Goal: Task Accomplishment & Management: Complete application form

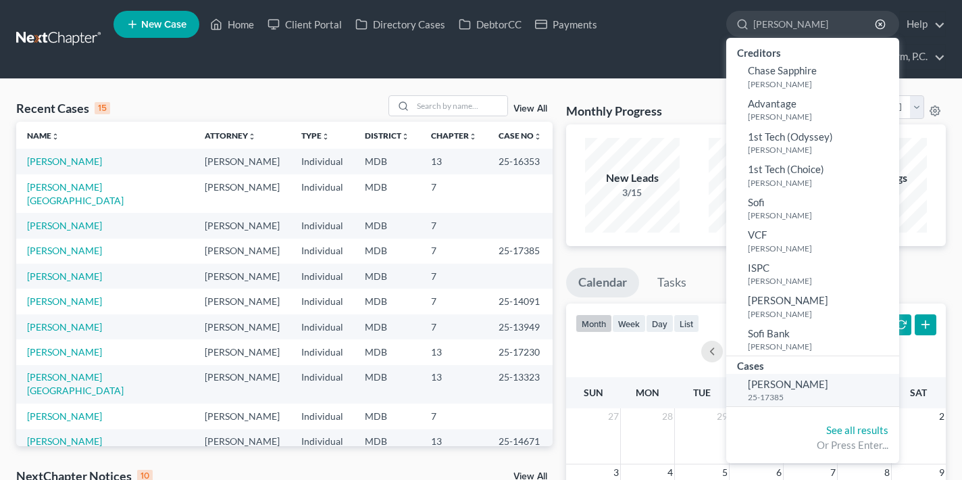
type input "[PERSON_NAME]"
click at [805, 379] on span "[PERSON_NAME]" at bounding box center [788, 384] width 80 height 12
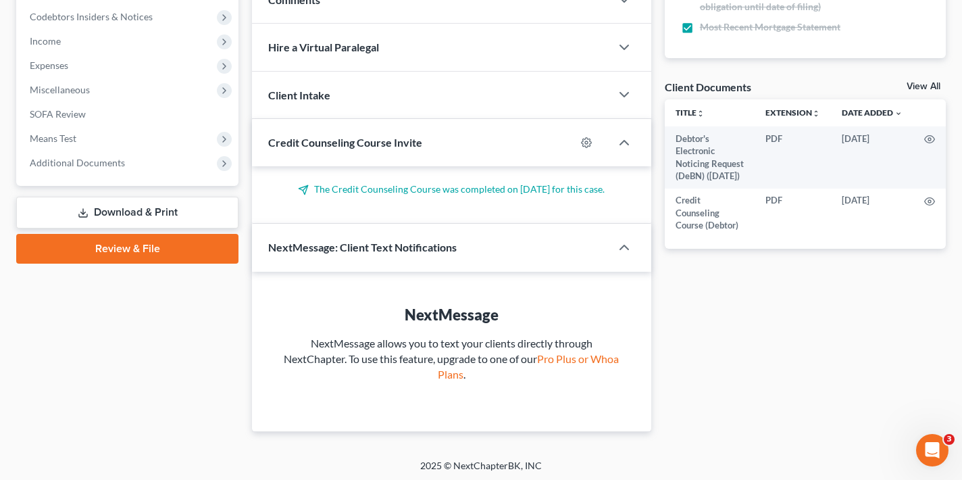
scroll to position [451, 0]
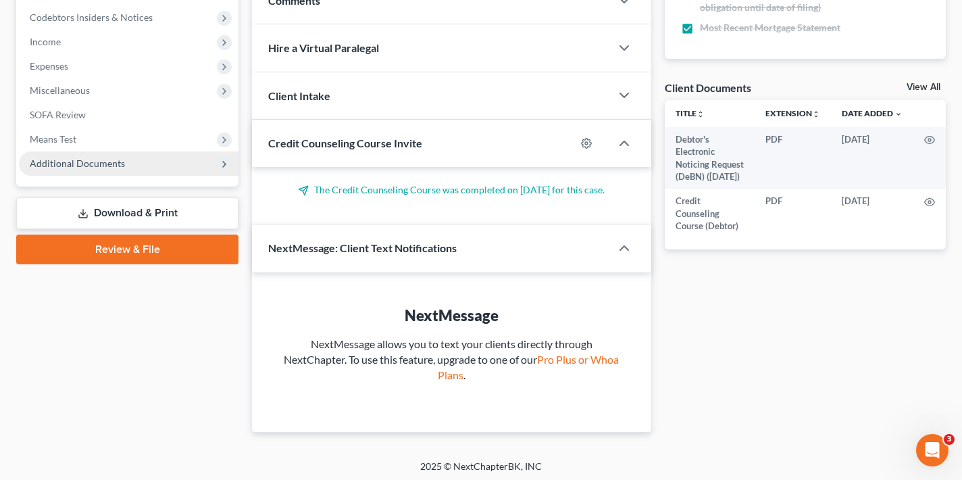
click at [97, 166] on span "Additional Documents" at bounding box center [77, 162] width 95 height 11
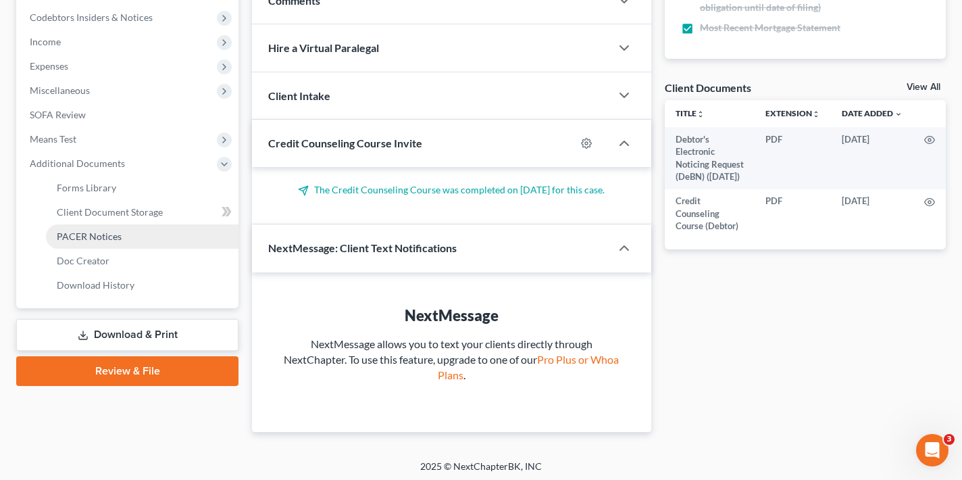
click at [118, 237] on span "PACER Notices" at bounding box center [89, 235] width 65 height 11
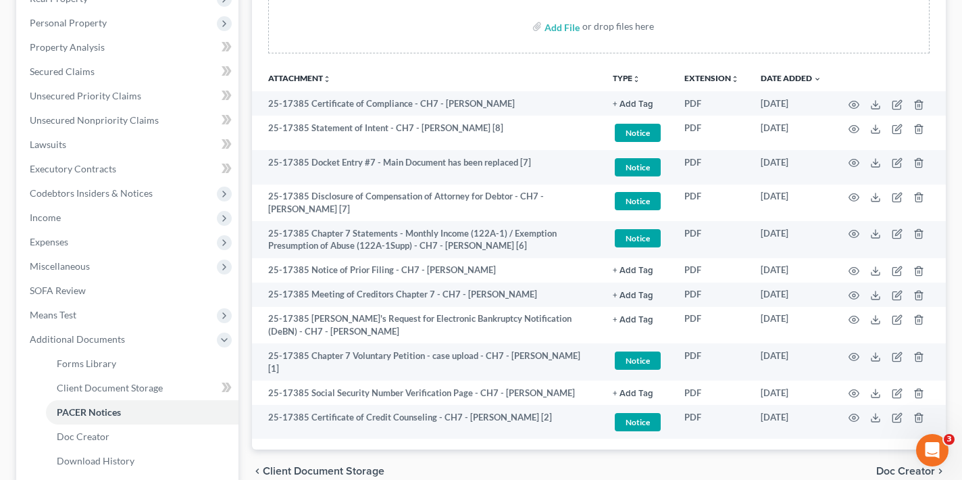
scroll to position [275, 0]
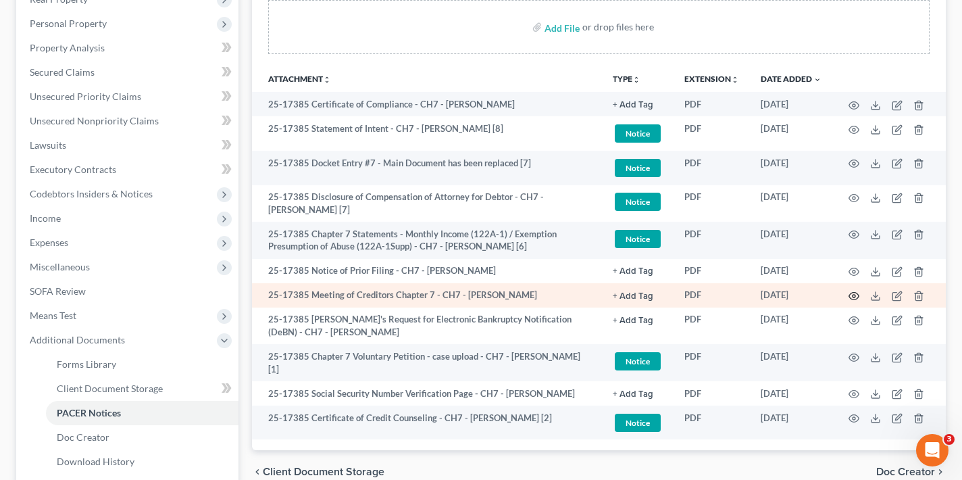
click at [852, 298] on icon "button" at bounding box center [854, 296] width 11 height 11
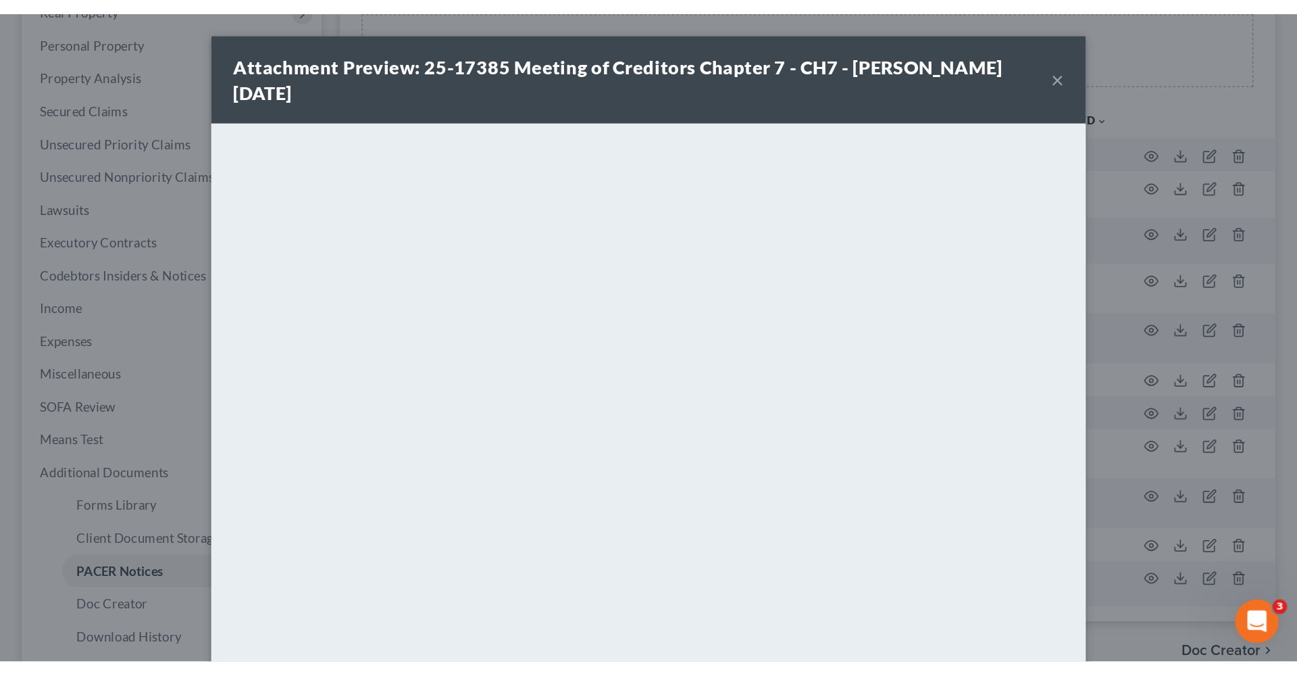
scroll to position [189, 0]
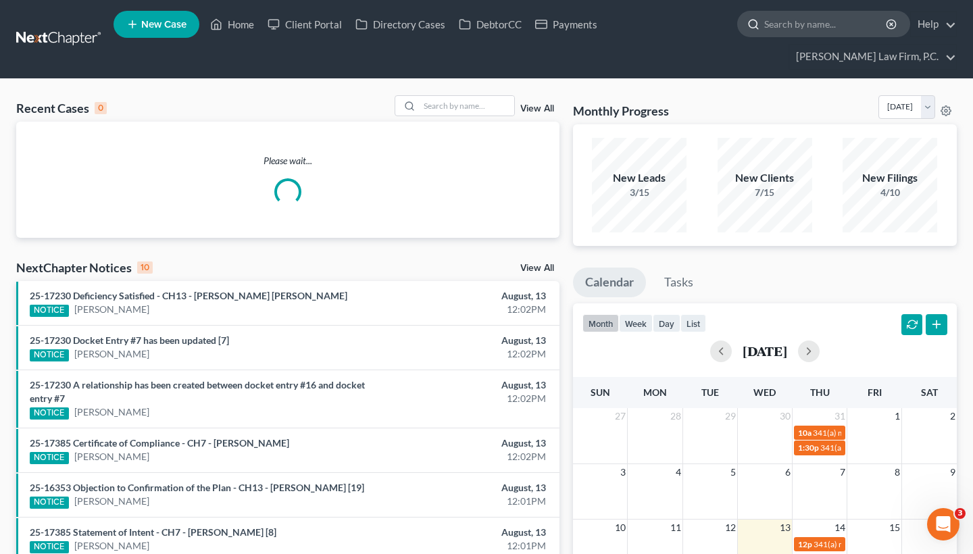
click at [818, 30] on input "search" at bounding box center [826, 23] width 124 height 25
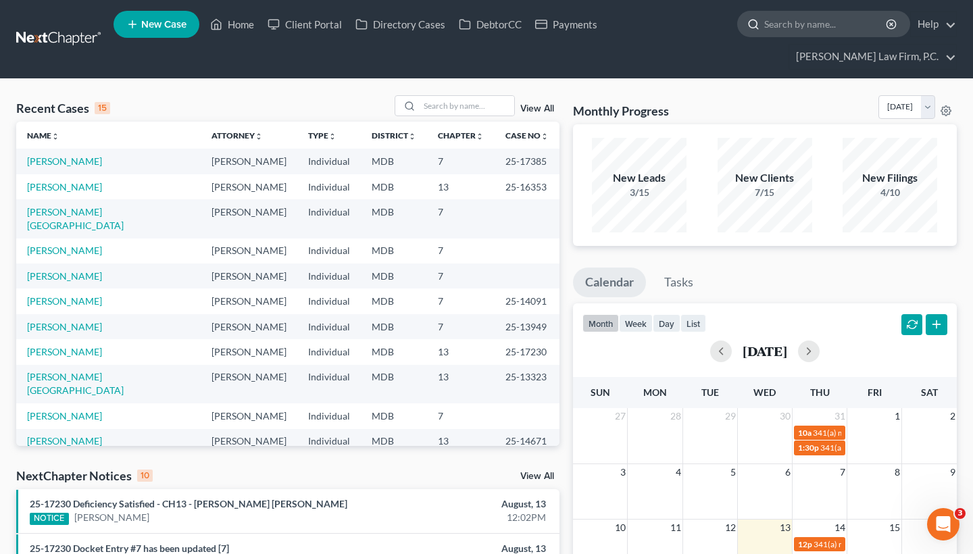
paste input "[PERSON_NAME]"
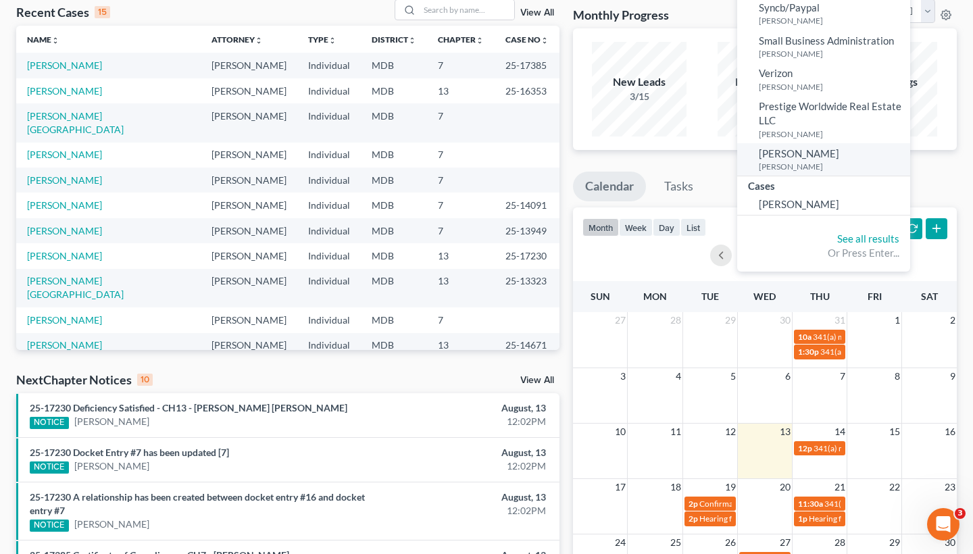
scroll to position [97, 0]
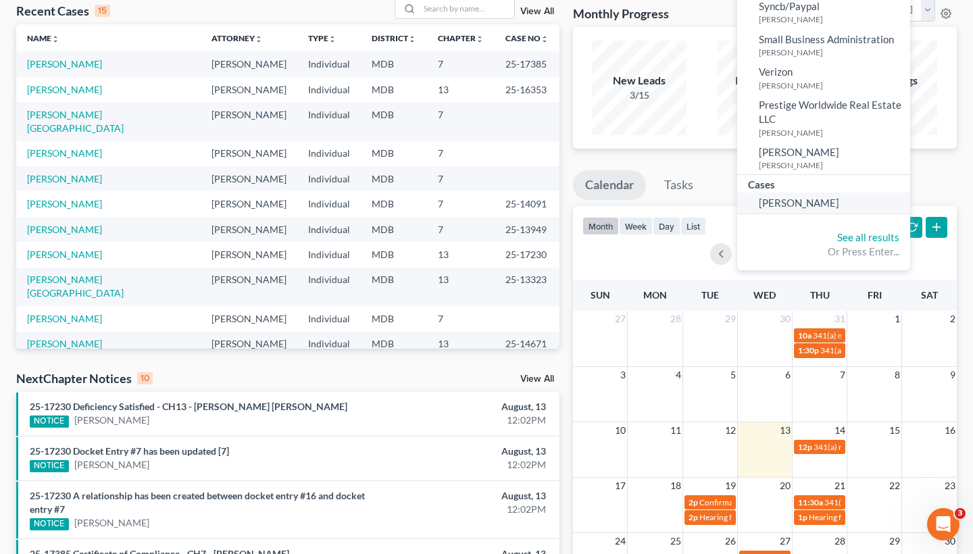
type input "[PERSON_NAME]"
click at [794, 207] on link "[PERSON_NAME]" at bounding box center [823, 203] width 173 height 21
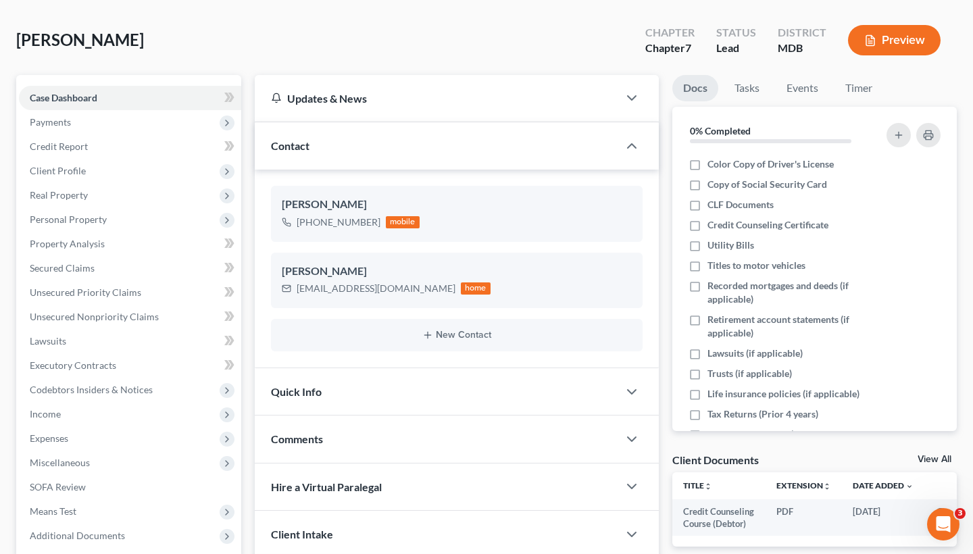
scroll to position [78, 0]
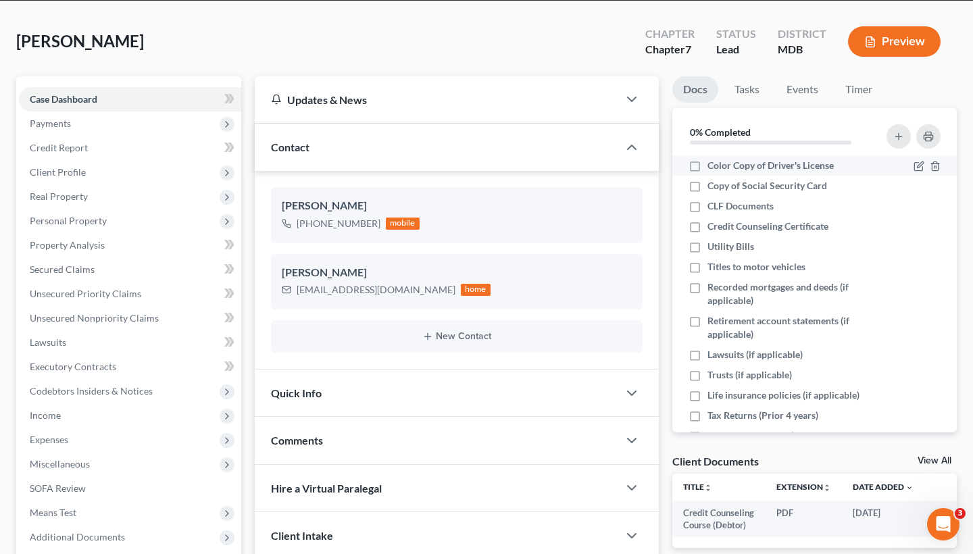
click at [707, 168] on label "Color Copy of Driver's License" at bounding box center [770, 166] width 126 height 14
click at [713, 168] on input "Color Copy of Driver's License" at bounding box center [717, 163] width 9 height 9
checkbox input "true"
click at [707, 180] on label "Copy of Social Security Card" at bounding box center [767, 186] width 120 height 14
click at [713, 180] on input "Copy of Social Security Card" at bounding box center [717, 183] width 9 height 9
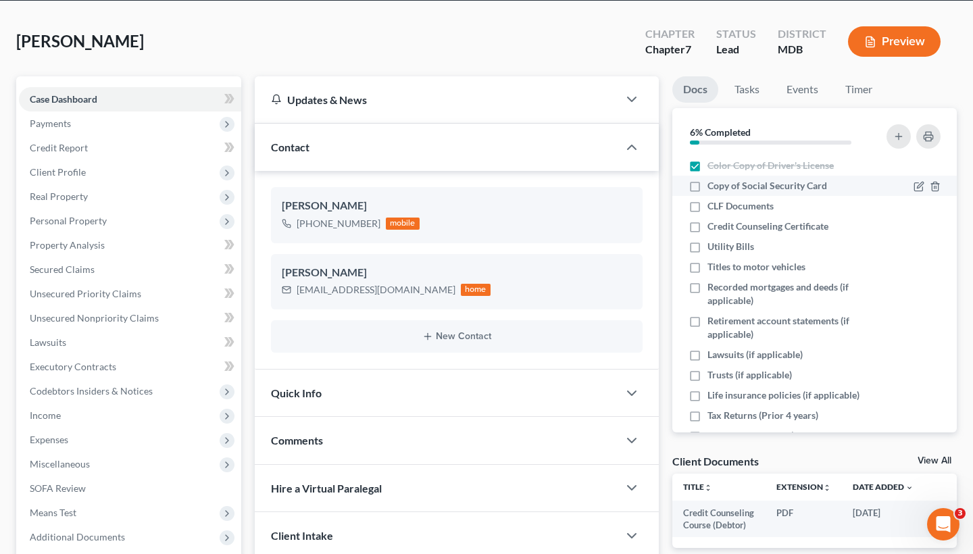
checkbox input "true"
click at [707, 209] on label "CLF Documents" at bounding box center [740, 206] width 66 height 14
click at [713, 208] on input "CLF Documents" at bounding box center [717, 203] width 9 height 9
checkbox input "true"
click at [707, 228] on label "Credit Counseling Certificate" at bounding box center [767, 227] width 121 height 14
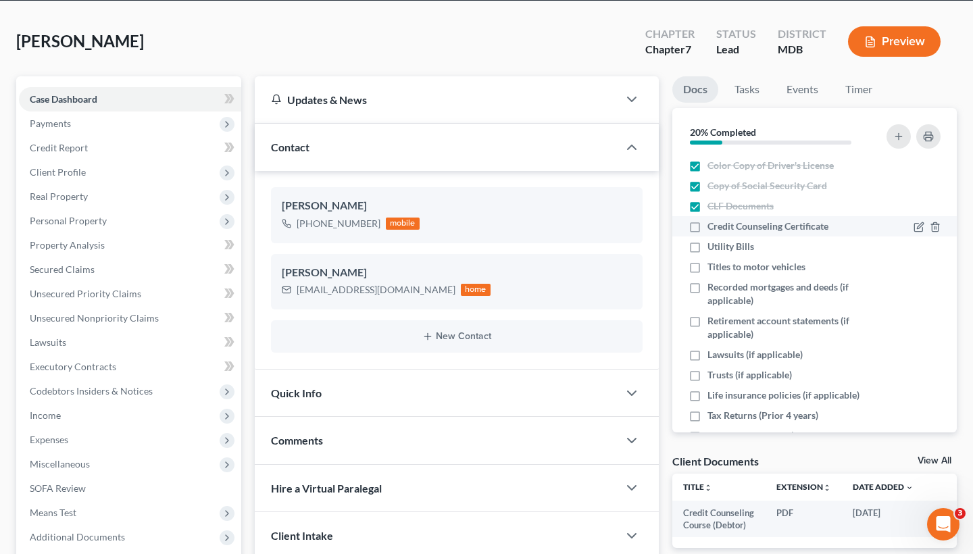
click at [713, 228] on input "Credit Counseling Certificate" at bounding box center [717, 224] width 9 height 9
checkbox input "true"
click at [707, 248] on label "Utility Bills" at bounding box center [730, 247] width 47 height 14
click at [713, 248] on input "Utility Bills" at bounding box center [717, 244] width 9 height 9
checkbox input "true"
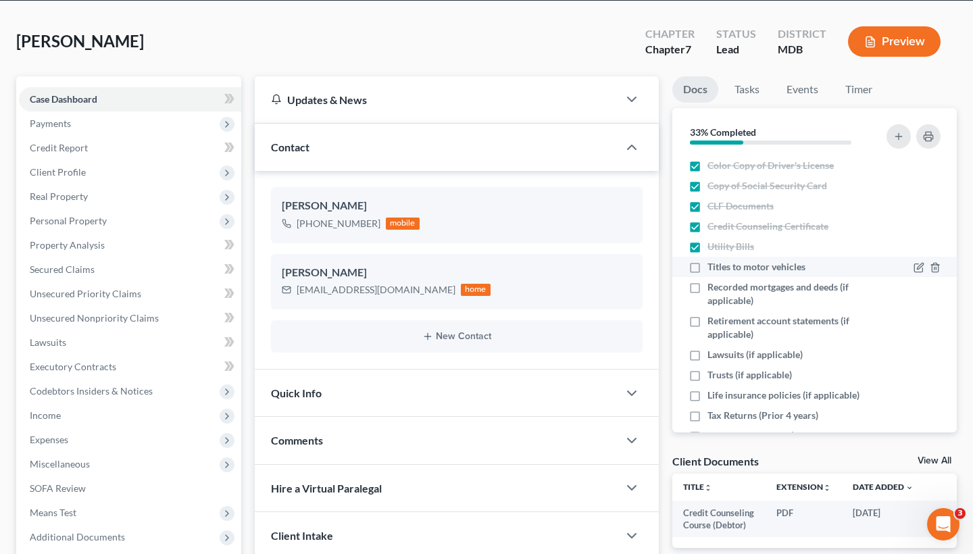
click at [707, 270] on label "Titles to motor vehicles" at bounding box center [756, 267] width 98 height 14
click at [713, 269] on input "Titles to motor vehicles" at bounding box center [717, 264] width 9 height 9
checkbox input "true"
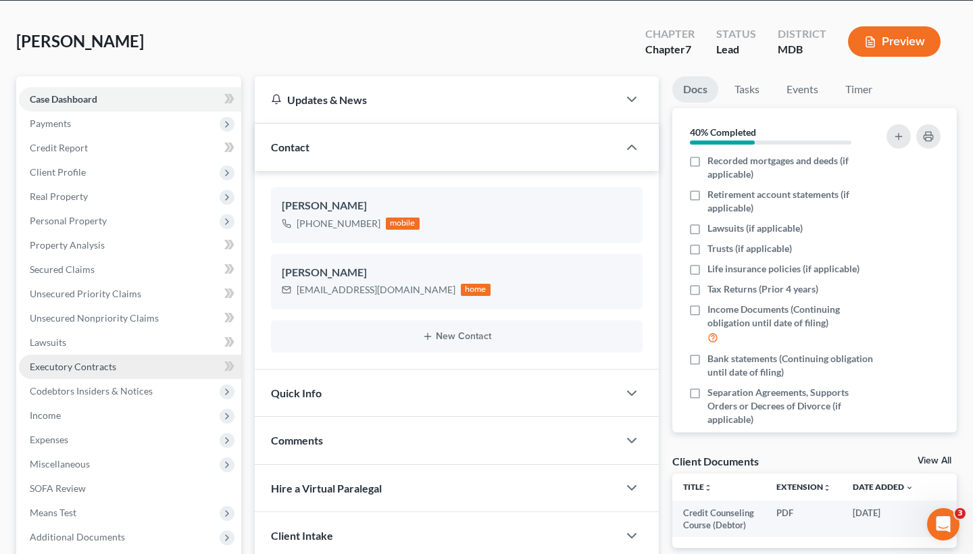
scroll to position [126, 0]
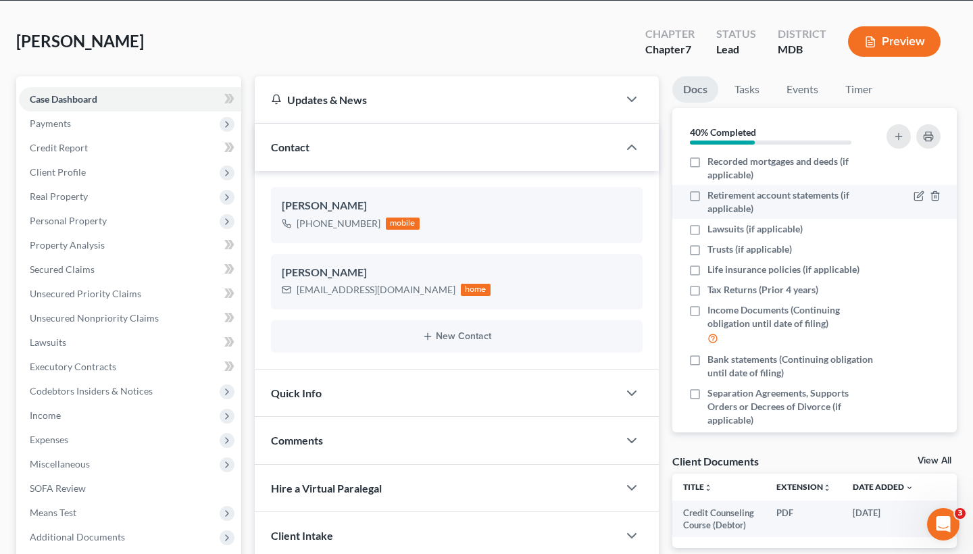
click at [707, 198] on label "Retirement account statements (if applicable)" at bounding box center [790, 202] width 167 height 27
click at [713, 197] on input "Retirement account statements (if applicable)" at bounding box center [717, 193] width 9 height 9
checkbox input "true"
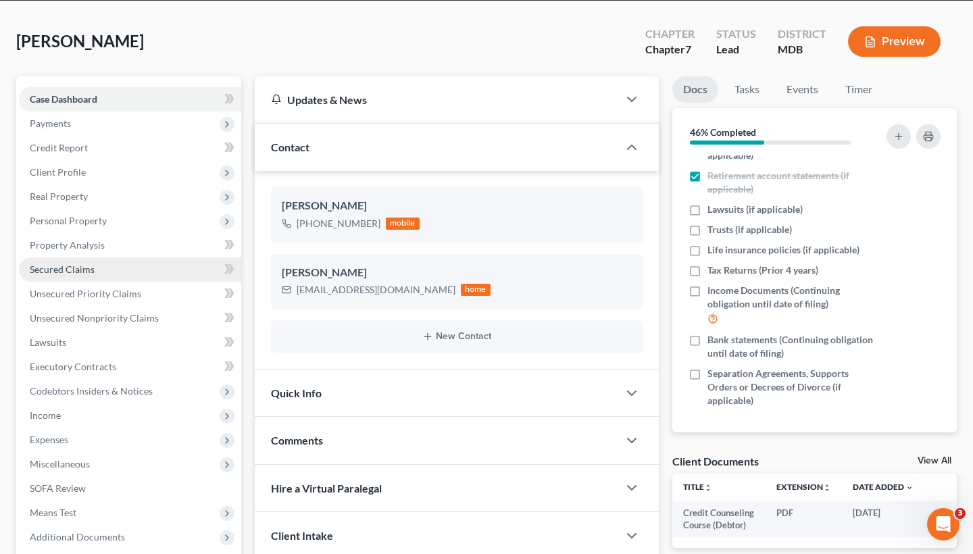
scroll to position [145, 0]
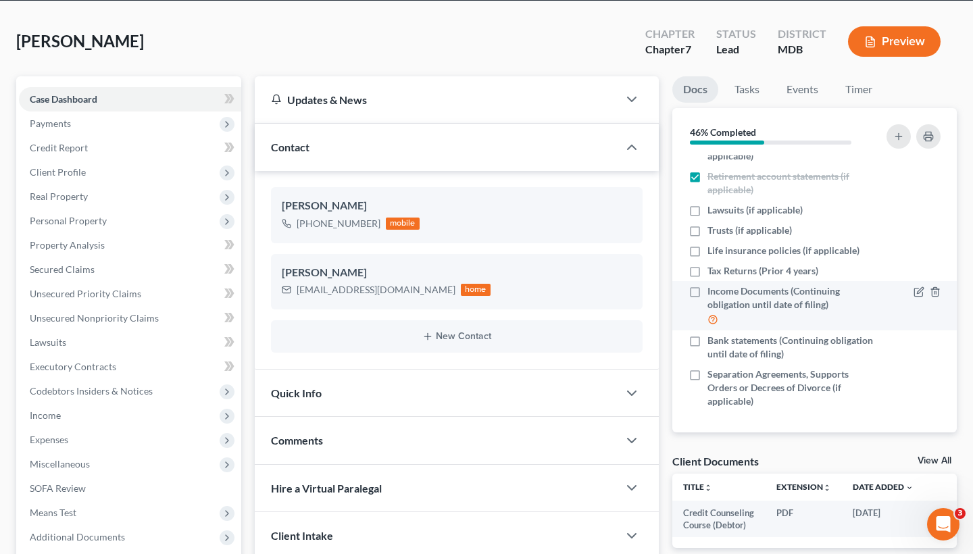
click at [707, 290] on label "Income Documents (Continuing obligation until date of filing)" at bounding box center [790, 305] width 167 height 43
click at [713, 290] on input "Income Documents (Continuing obligation until date of filing)" at bounding box center [717, 288] width 9 height 9
checkbox input "true"
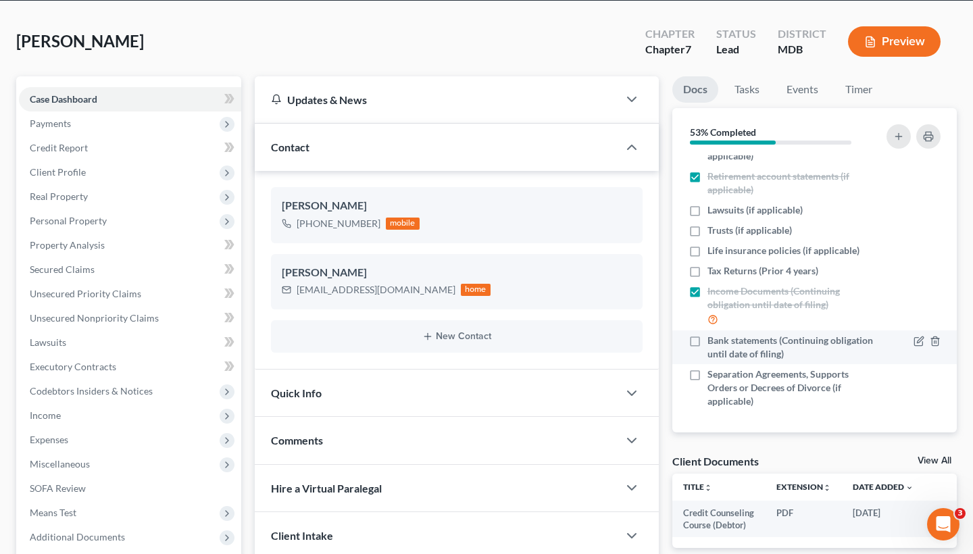
click at [707, 341] on label "Bank statements (Continuing obligation until date of filing)" at bounding box center [790, 347] width 167 height 27
click at [713, 341] on input "Bank statements (Continuing obligation until date of filing)" at bounding box center [717, 338] width 9 height 9
click at [707, 341] on label "Bank statements (Continuing obligation until date of filing)" at bounding box center [790, 347] width 167 height 27
click at [713, 341] on input "Bank statements (Continuing obligation until date of filing)" at bounding box center [717, 338] width 9 height 9
checkbox input "false"
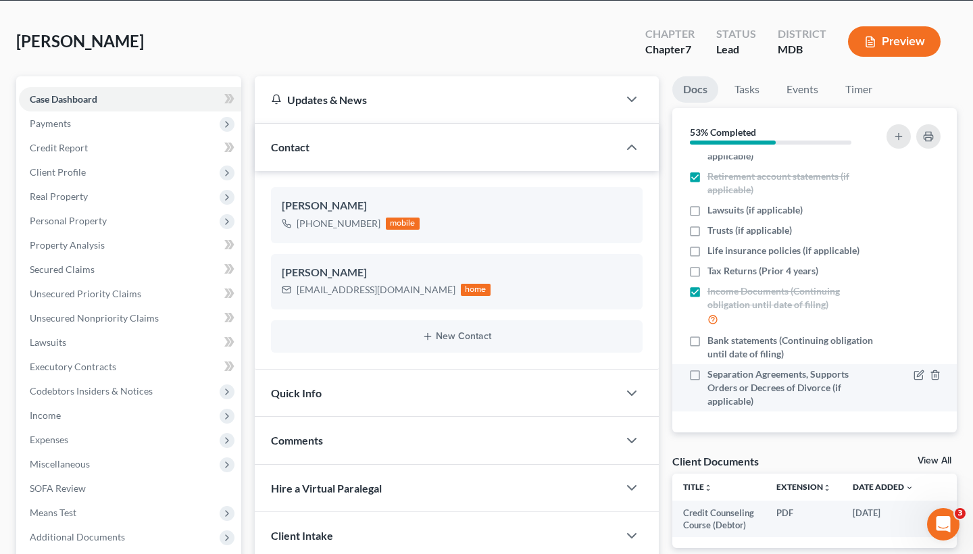
click at [707, 376] on label "Separation Agreements, Supports Orders or Decrees of Divorce (if applicable)" at bounding box center [790, 388] width 167 height 41
click at [713, 376] on input "Separation Agreements, Supports Orders or Decrees of Divorce (if applicable)" at bounding box center [717, 372] width 9 height 9
checkbox input "true"
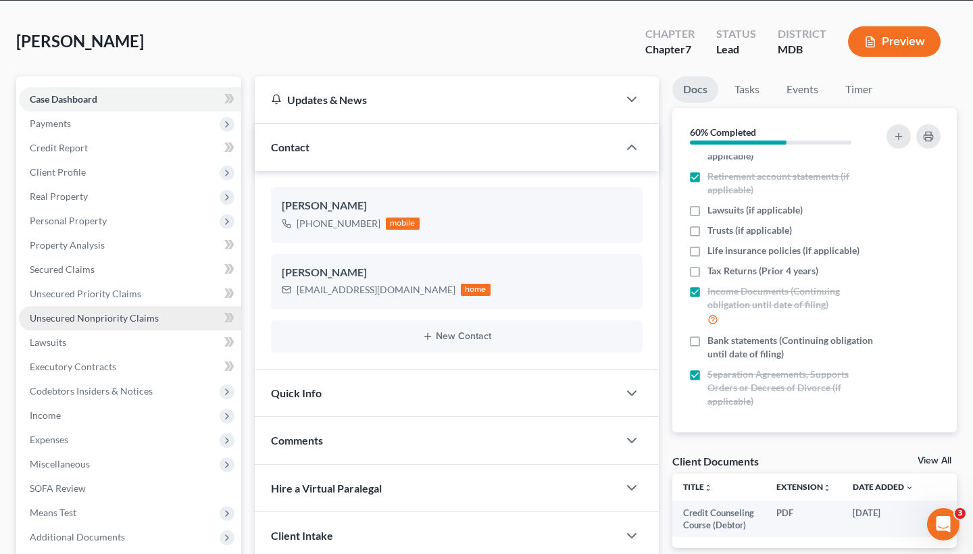
click at [92, 320] on span "Unsecured Nonpriority Claims" at bounding box center [94, 317] width 129 height 11
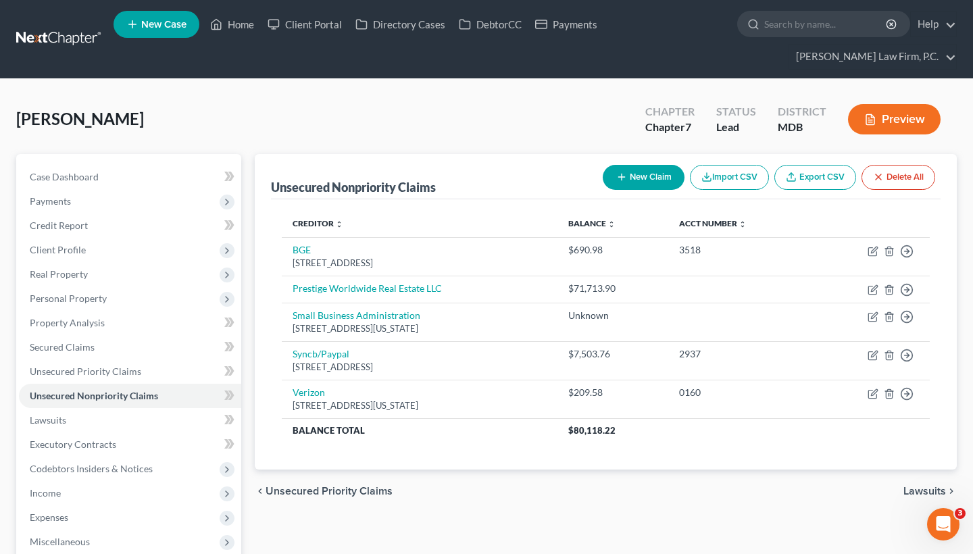
click at [619, 170] on button "New Claim" at bounding box center [644, 177] width 82 height 25
select select "0"
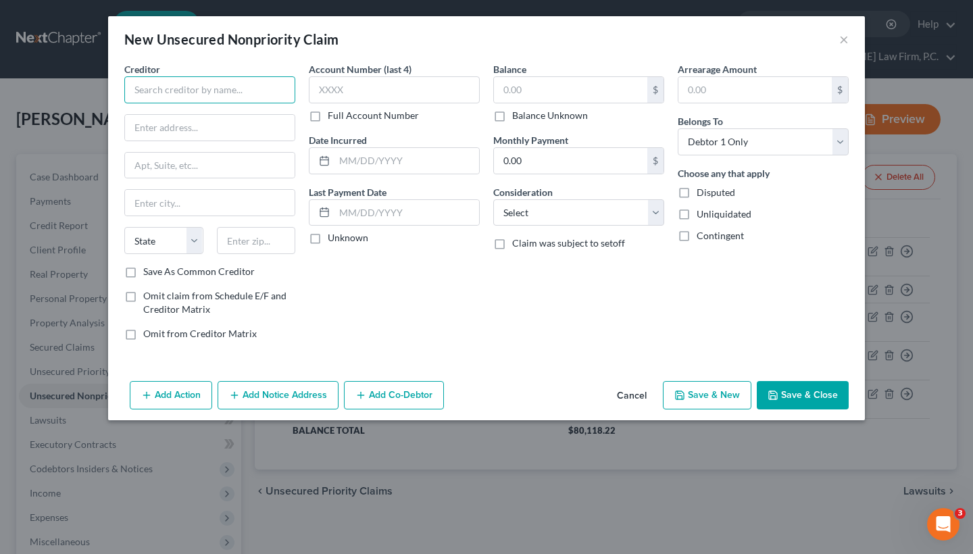
click at [166, 82] on input "text" at bounding box center [209, 89] width 171 height 27
click at [187, 97] on input "text" at bounding box center [209, 89] width 171 height 27
paste input "Marriott"
click at [195, 93] on input "Marriott," at bounding box center [209, 89] width 171 height 27
paste input "Aruba Surf Club"
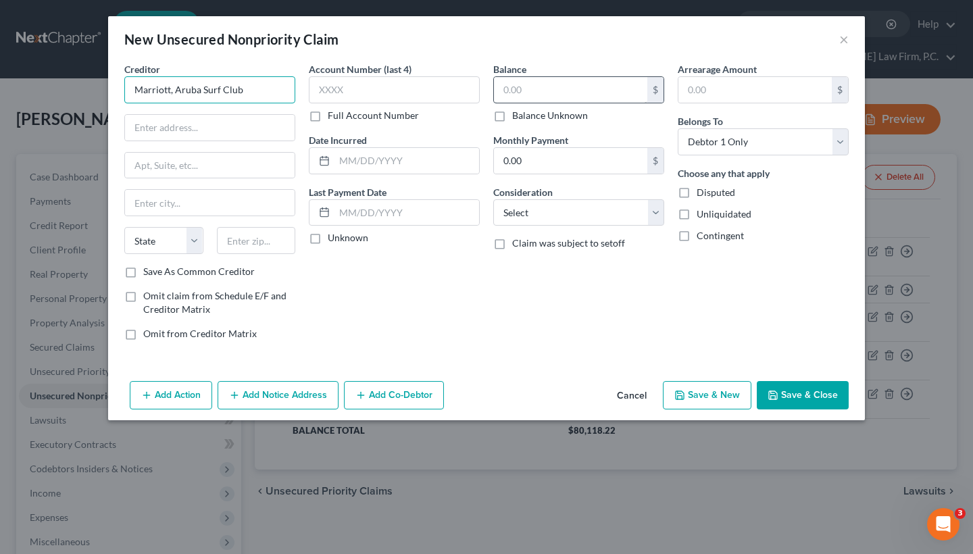
type input "Marriott, Aruba Surf Club"
click at [557, 92] on input "text" at bounding box center [570, 90] width 153 height 26
type input "36,741.31"
click at [817, 396] on button "Save & Close" at bounding box center [803, 395] width 92 height 28
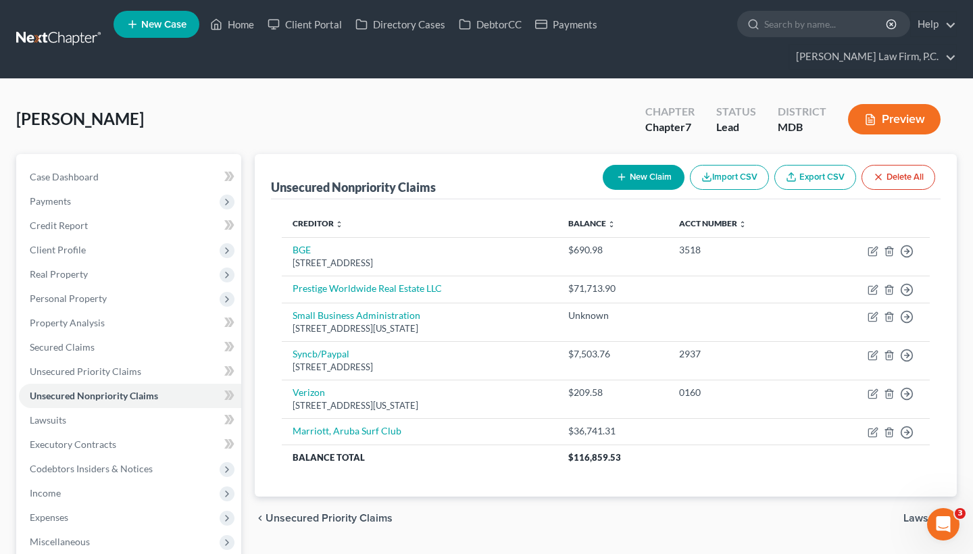
click at [347, 428] on link "Marriott, Aruba Surf Club" at bounding box center [347, 430] width 109 height 11
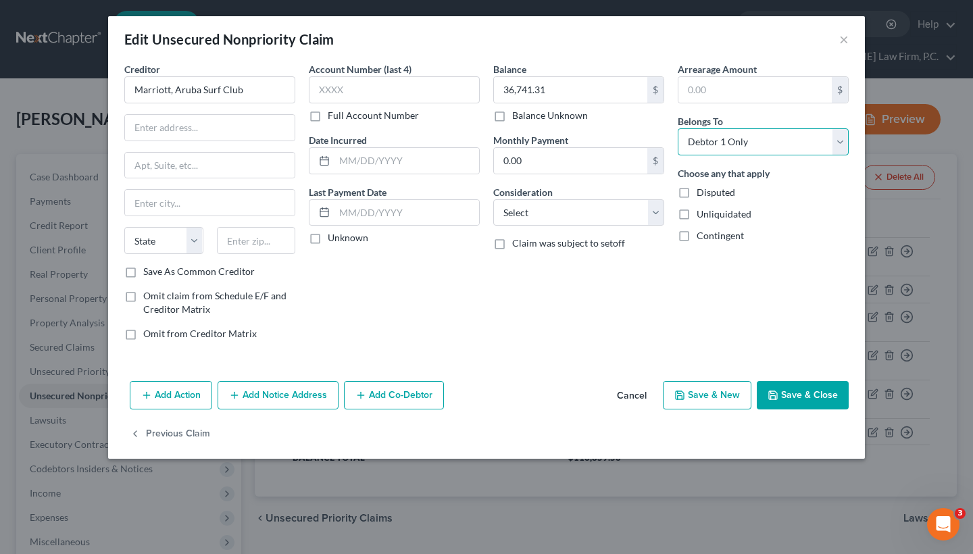
select select "3"
click at [813, 398] on button "Save & Close" at bounding box center [803, 395] width 92 height 28
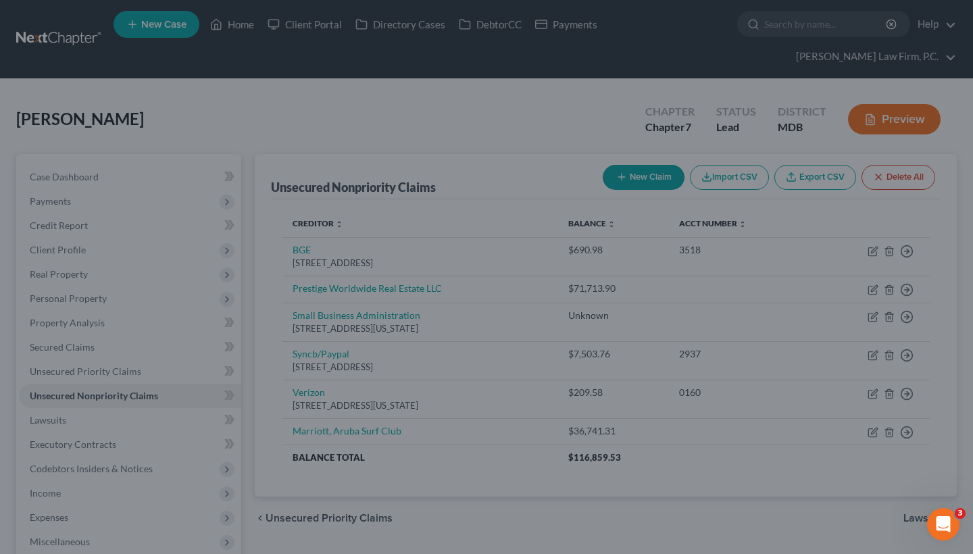
type input "0"
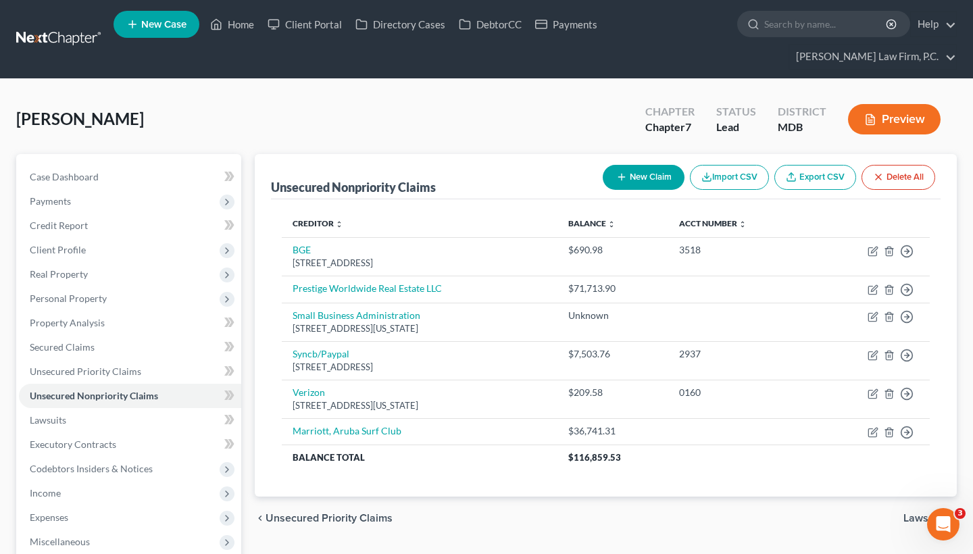
click at [0, 403] on div "Novak, Steven Upgraded Chapter Chapter 7 Status Lead District MDB Preview Petit…" at bounding box center [486, 411] width 973 height 664
